Goal: Find specific page/section

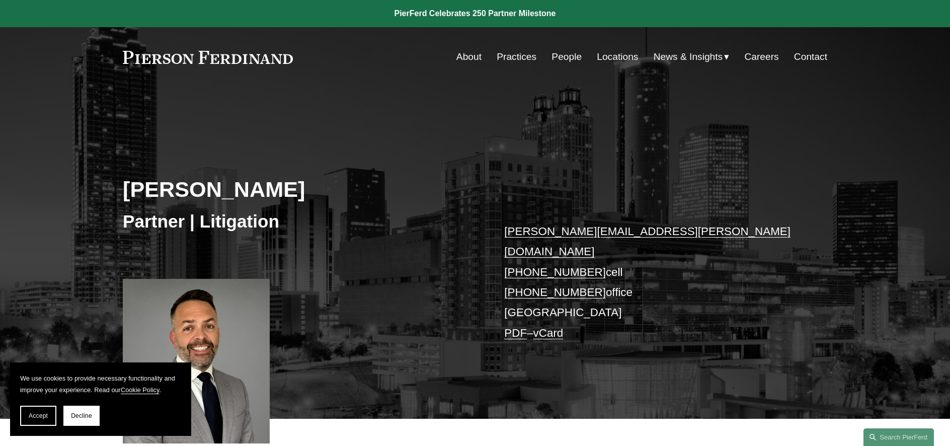
click at [613, 57] on link "Locations" at bounding box center [617, 56] width 41 height 19
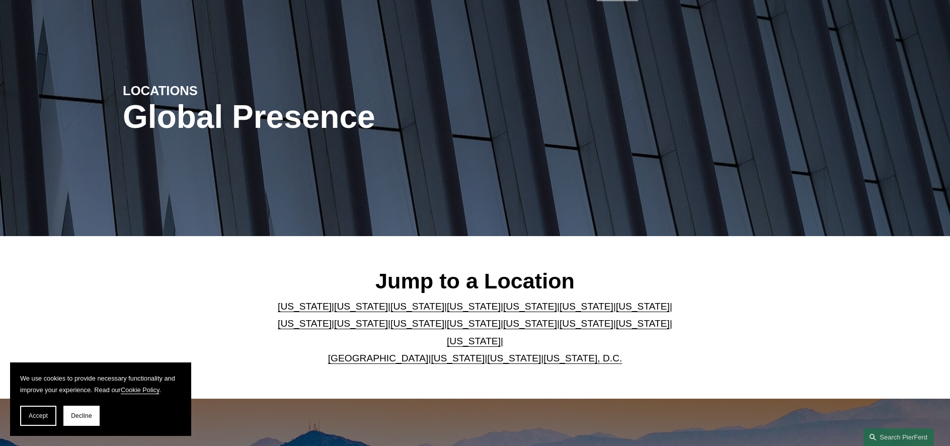
scroll to position [151, 0]
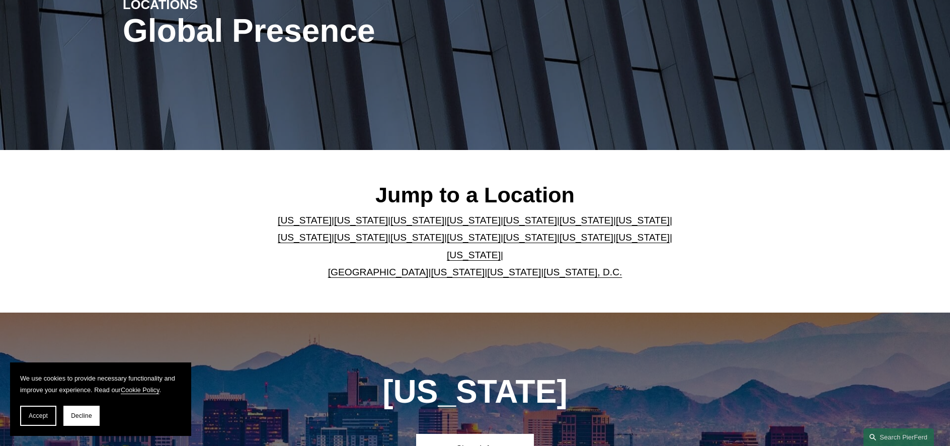
click at [559, 222] on link "[US_STATE]" at bounding box center [586, 220] width 54 height 11
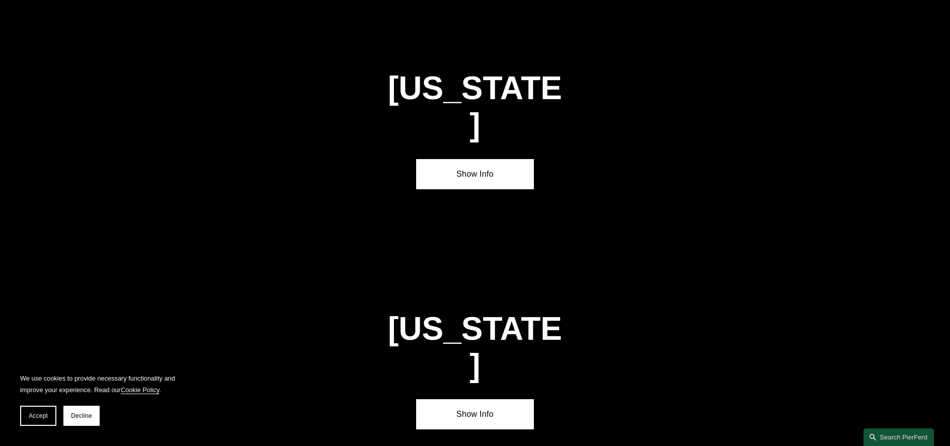
scroll to position [1515, 0]
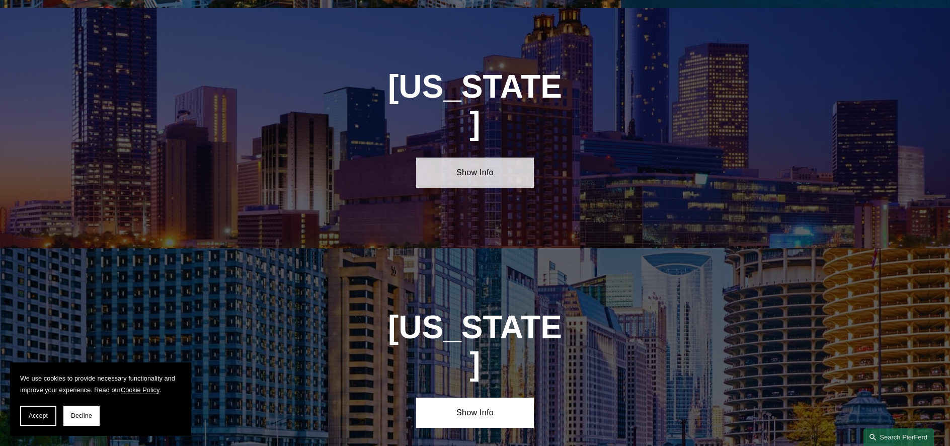
click at [485, 157] on link "Show Info" at bounding box center [474, 172] width 117 height 30
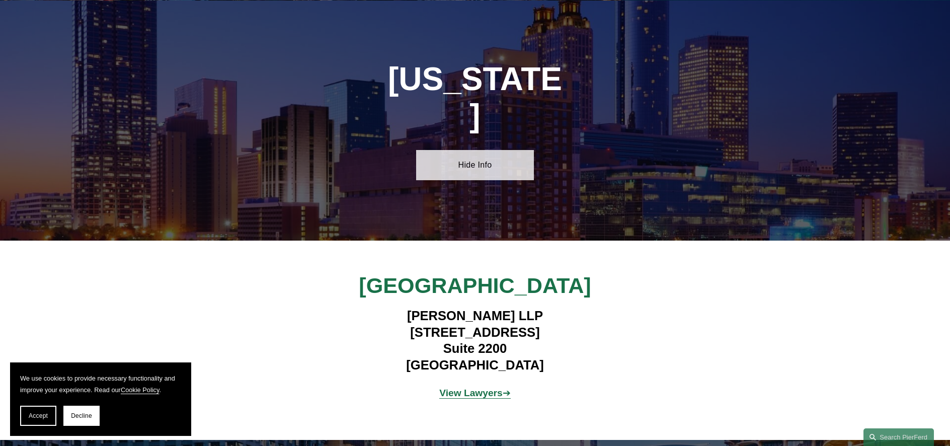
scroll to position [1565, 0]
